Goal: Register for event/course

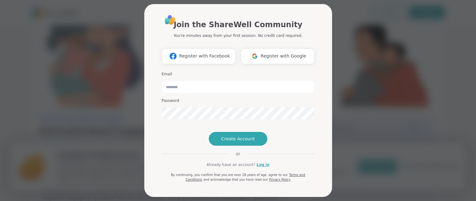
scroll to position [19, 0]
click at [258, 168] on link "Log in" at bounding box center [263, 165] width 13 height 6
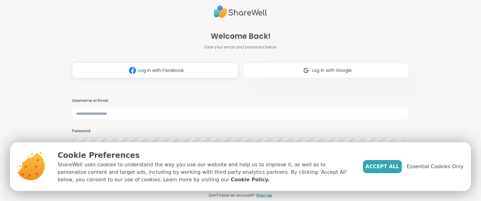
click at [293, 77] on button "Log in with Google" at bounding box center [326, 71] width 166 height 16
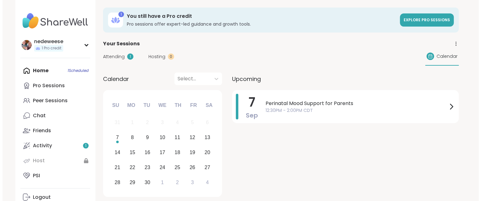
scroll to position [13, 0]
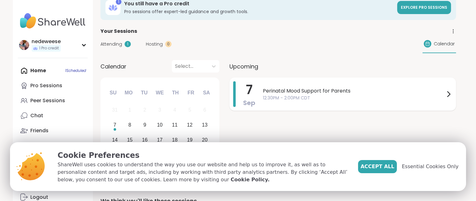
click at [303, 96] on span "12:30PM - 2:00PM CDT" at bounding box center [354, 98] width 182 height 7
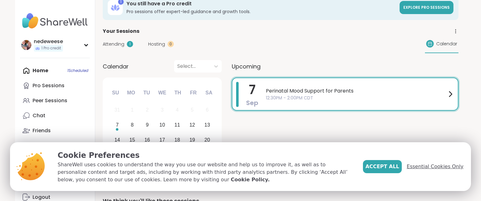
click at [425, 170] on span "Essential Cookies Only" at bounding box center [434, 167] width 57 height 8
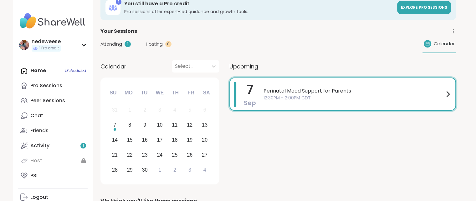
click at [351, 93] on span "Perinatal Mood Support for Parents" at bounding box center [353, 91] width 181 height 8
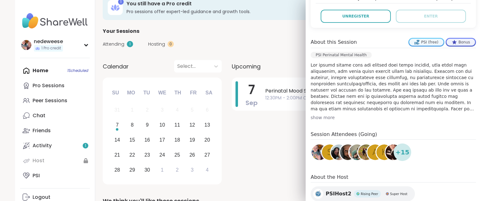
scroll to position [160, 0]
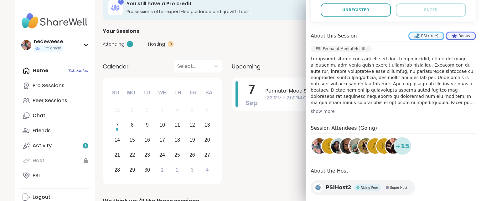
click at [358, 138] on img at bounding box center [366, 146] width 16 height 16
click at [360, 125] on h4 "Session Attendees (Going)" at bounding box center [392, 129] width 165 height 9
click at [402, 141] on span "+ 15" at bounding box center [402, 145] width 14 height 9
click at [387, 138] on img at bounding box center [393, 146] width 16 height 16
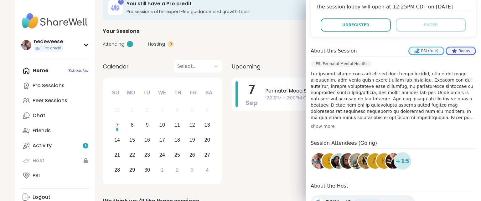
scroll to position [146, 0]
click at [327, 155] on span "S" at bounding box center [329, 161] width 5 height 12
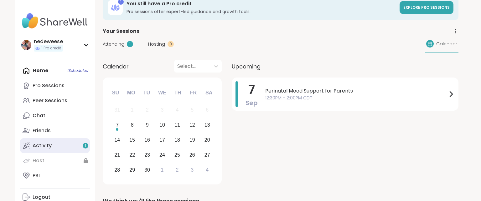
click at [46, 146] on div "Activity 1" at bounding box center [42, 145] width 19 height 7
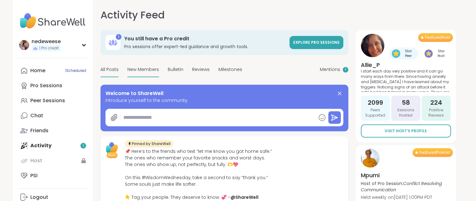
click at [140, 69] on span "New Members" at bounding box center [143, 69] width 32 height 7
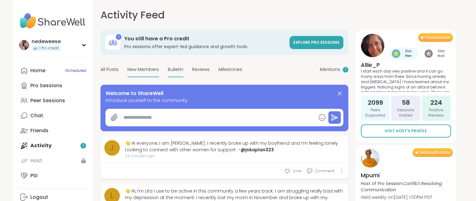
click at [176, 68] on span "Bulletin" at bounding box center [176, 69] width 16 height 7
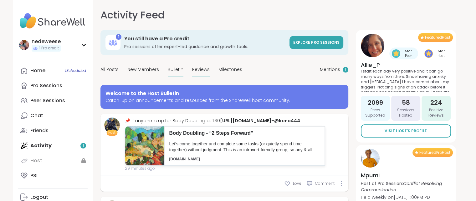
click at [199, 67] on span "Reviews" at bounding box center [201, 69] width 18 height 7
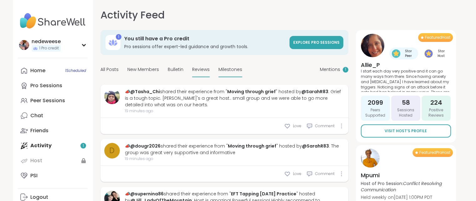
click at [224, 73] on div "Milestones" at bounding box center [230, 70] width 24 height 15
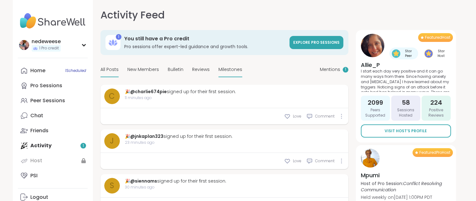
click at [114, 66] on div "All Posts" at bounding box center [109, 70] width 18 height 15
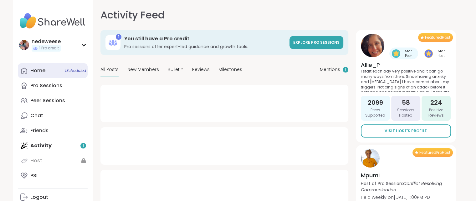
type textarea "*"
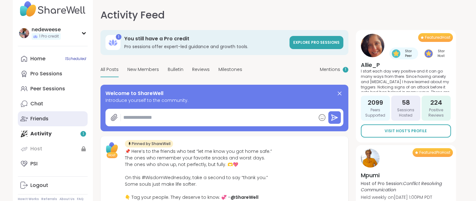
scroll to position [3, 0]
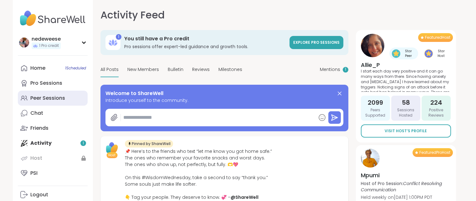
click at [47, 104] on link "Peer Sessions" at bounding box center [53, 98] width 70 height 15
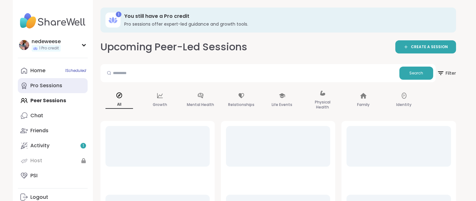
click at [52, 89] on link "Pro Sessions" at bounding box center [53, 85] width 70 height 15
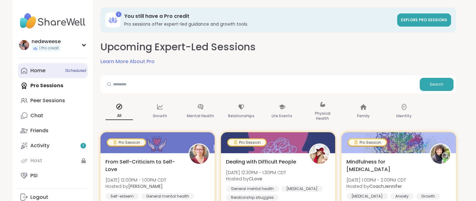
click at [46, 74] on link "Home 1 Scheduled" at bounding box center [53, 70] width 70 height 15
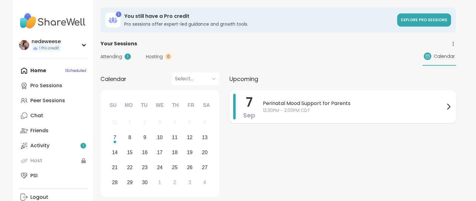
click at [284, 101] on span "Perinatal Mood Support for Parents" at bounding box center [354, 104] width 182 height 8
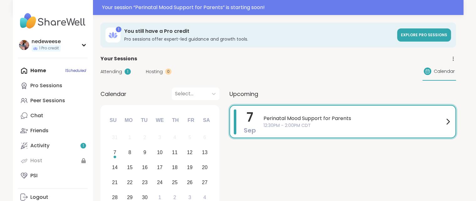
click at [323, 119] on span "Perinatal Mood Support for Parents" at bounding box center [353, 119] width 181 height 8
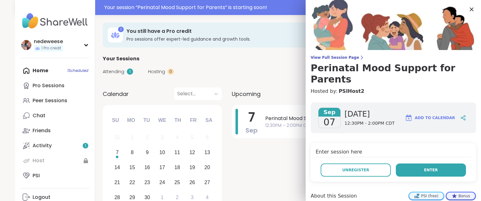
click at [423, 164] on button "Enter" at bounding box center [430, 170] width 70 height 13
